Goal: Task Accomplishment & Management: Complete application form

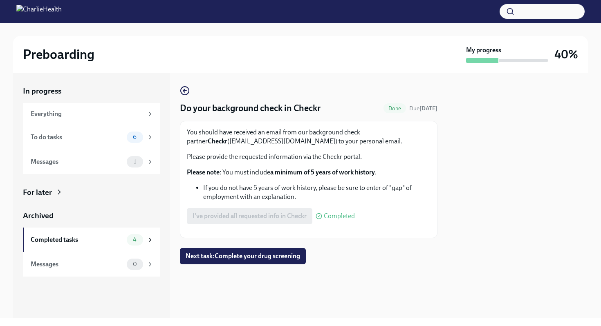
click at [235, 228] on div "You should have received an email from our background check partner Checkr ([EM…" at bounding box center [309, 179] width 244 height 103
click at [268, 219] on div "I've provided all requested info in Checkr Completed" at bounding box center [271, 216] width 168 height 16
click at [255, 259] on span "Next task : Complete your drug screening" at bounding box center [243, 256] width 114 height 8
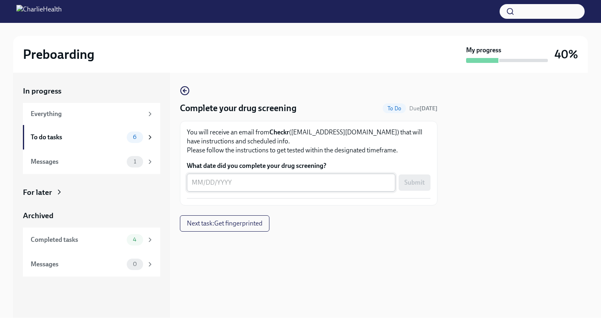
click at [225, 186] on textarea "What date did you complete your drug screening?" at bounding box center [291, 183] width 199 height 10
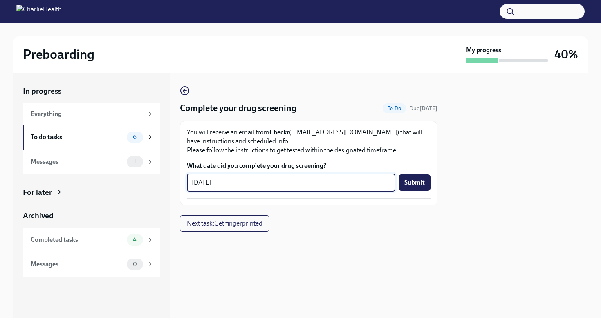
type textarea "[DATE]"
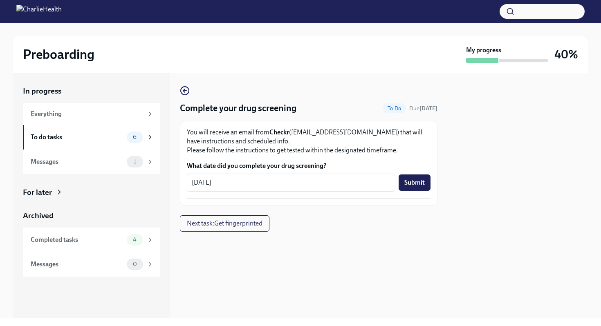
click at [430, 175] on div "Submit" at bounding box center [414, 183] width 32 height 16
click at [427, 179] on button "Submit" at bounding box center [414, 183] width 32 height 16
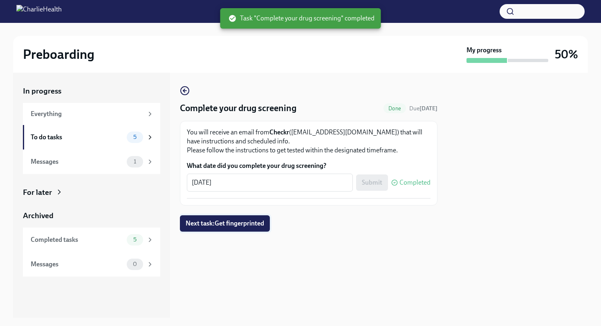
click at [221, 221] on span "Next task : Get fingerprinted" at bounding box center [225, 223] width 78 height 8
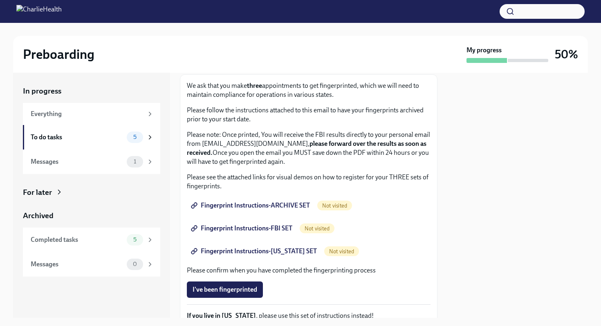
scroll to position [48, 0]
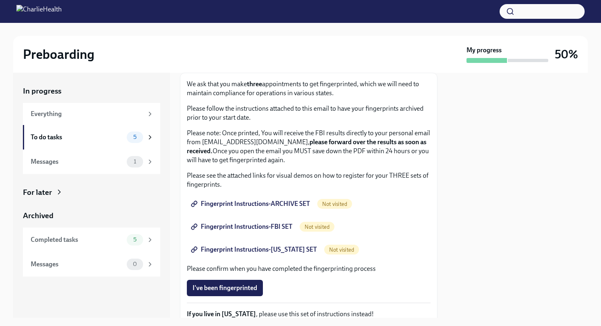
click at [336, 206] on span "Not visited" at bounding box center [334, 204] width 35 height 6
click at [288, 205] on span "Fingerprint Instructions-ARCHIVE SET" at bounding box center [250, 204] width 117 height 8
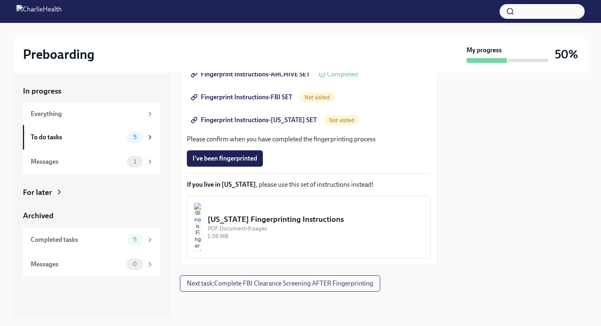
scroll to position [0, 0]
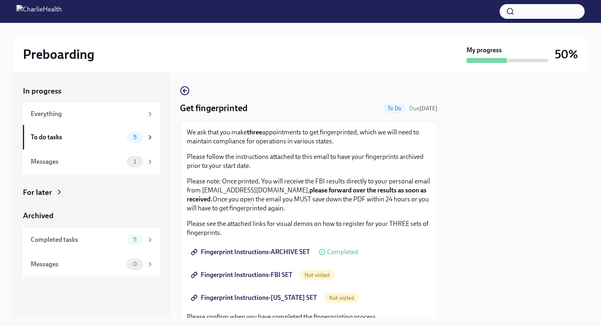
click at [183, 98] on div "Get fingerprinted To Do Due [DATE] We ask that you make three appointments to g…" at bounding box center [308, 265] width 257 height 358
click at [183, 94] on circle "button" at bounding box center [185, 91] width 8 height 8
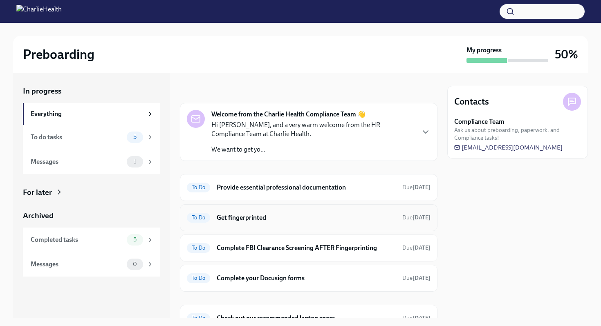
scroll to position [40, 0]
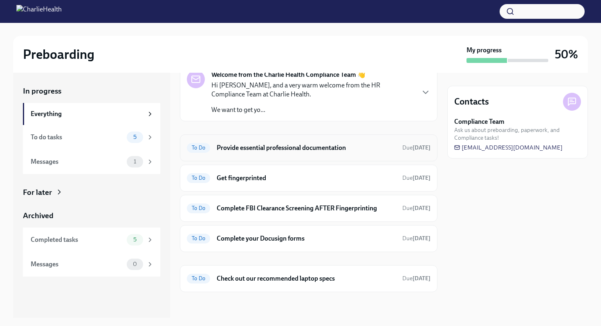
click at [249, 148] on h6 "Provide essential professional documentation" at bounding box center [306, 147] width 179 height 9
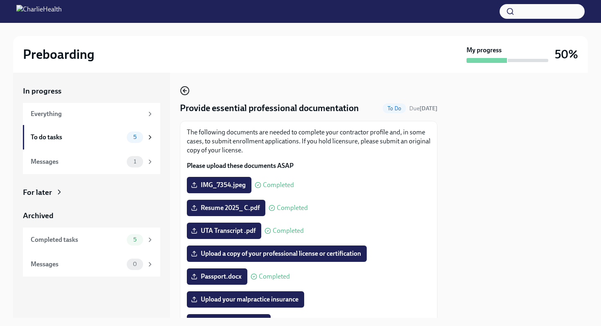
click at [184, 89] on icon "button" at bounding box center [185, 91] width 10 height 10
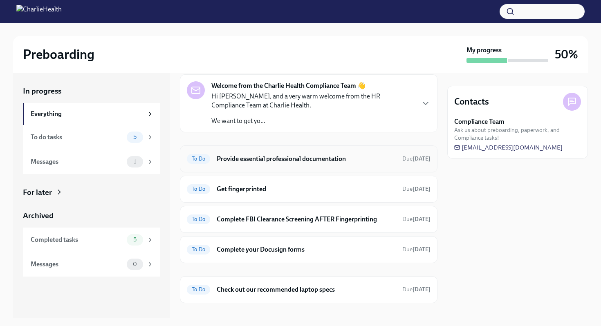
scroll to position [29, 0]
click at [233, 255] on div "To Do Complete your Docusign forms Due [DATE]" at bounding box center [309, 248] width 244 height 13
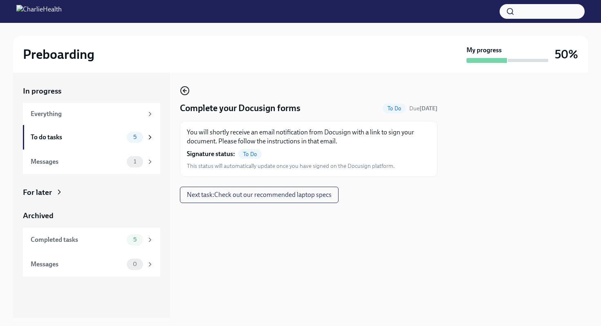
click at [181, 88] on circle "button" at bounding box center [185, 91] width 8 height 8
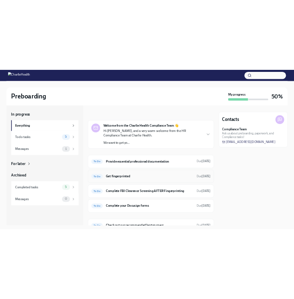
scroll to position [40, 0]
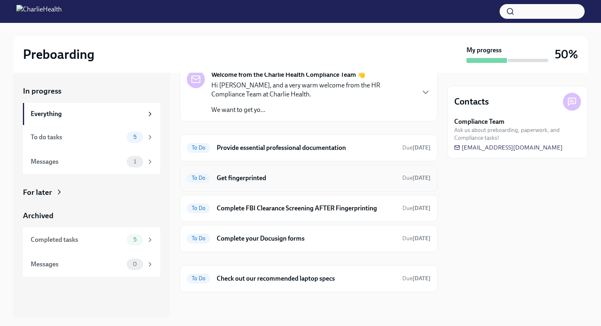
click at [308, 178] on h6 "Get fingerprinted" at bounding box center [306, 178] width 179 height 9
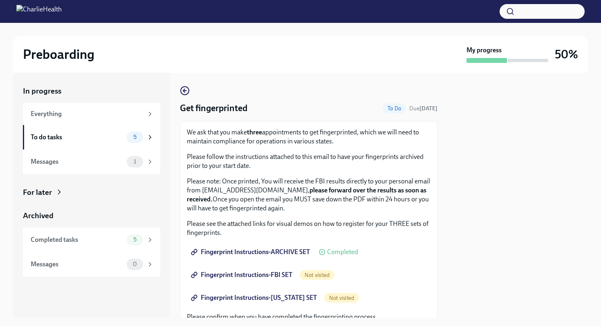
drag, startPoint x: 192, startPoint y: 242, endPoint x: 310, endPoint y: 257, distance: 119.1
click at [309, 257] on div "We ask that you make three appointments to get fingerprinted, which we will nee…" at bounding box center [309, 282] width 244 height 309
drag, startPoint x: 362, startPoint y: 252, endPoint x: 198, endPoint y: 253, distance: 163.5
click at [198, 253] on div "Fingerprint Instructions-ARCHIVE SET Completed" at bounding box center [309, 252] width 244 height 16
copy span "Completed"
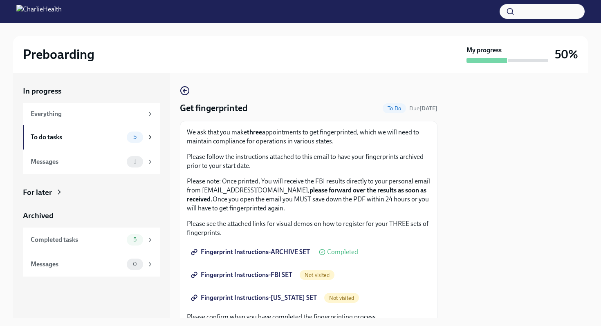
click at [353, 124] on div "We ask that you make three appointments to get fingerprinted, which we will nee…" at bounding box center [308, 282] width 257 height 322
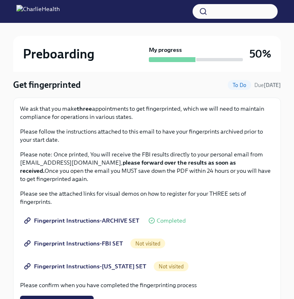
scroll to position [65, 0]
